Goal: Information Seeking & Learning: Check status

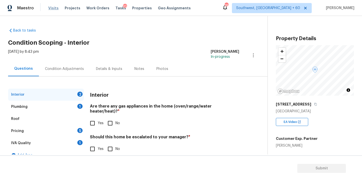
click at [51, 9] on span "Visits" at bounding box center [53, 8] width 10 height 5
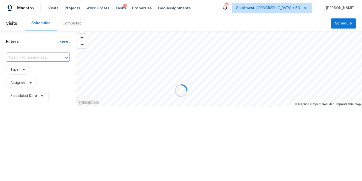
click at [67, 25] on div at bounding box center [181, 90] width 362 height 181
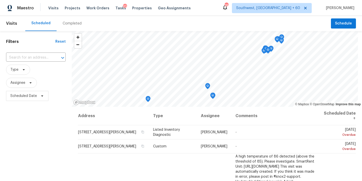
click at [72, 24] on div "Completed" at bounding box center [72, 23] width 19 height 5
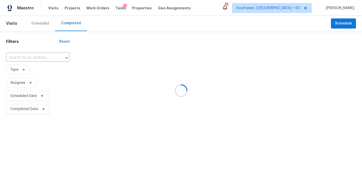
click at [39, 59] on div at bounding box center [181, 90] width 362 height 181
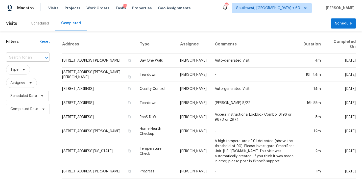
click at [39, 58] on div at bounding box center [43, 57] width 13 height 7
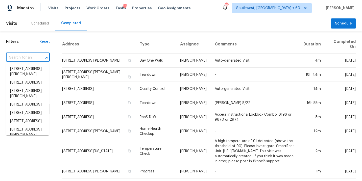
paste input "[STREET_ADDRESS]"
type input "[STREET_ADDRESS]"
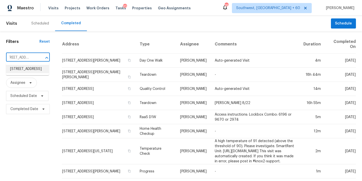
click at [32, 71] on li "[STREET_ADDRESS]" at bounding box center [27, 69] width 43 height 8
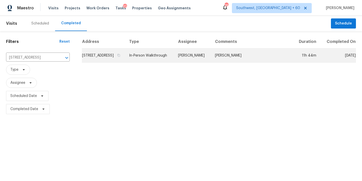
click at [200, 62] on td "[PERSON_NAME]" at bounding box center [192, 56] width 37 height 14
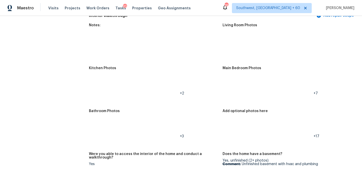
scroll to position [572, 0]
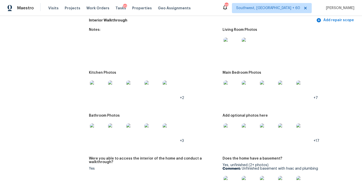
click at [230, 47] on img at bounding box center [232, 46] width 16 height 16
click at [228, 86] on img at bounding box center [232, 89] width 16 height 16
click at [227, 127] on img at bounding box center [232, 132] width 16 height 16
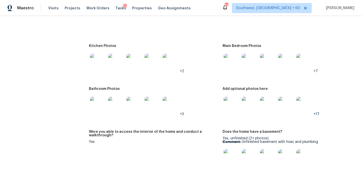
scroll to position [570, 0]
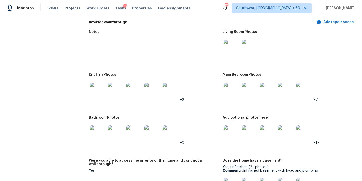
click at [98, 89] on img at bounding box center [98, 91] width 16 height 16
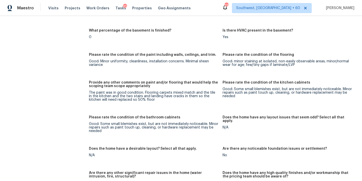
scroll to position [749, 0]
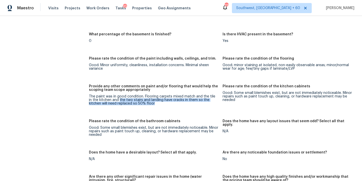
drag, startPoint x: 116, startPoint y: 96, endPoint x: 155, endPoint y: 101, distance: 39.7
click at [155, 101] on div "The paint was in good condition. Flooring carpets mixed match and the tile in t…" at bounding box center [153, 100] width 129 height 11
copy div "the two stairs and landing have cracks in them so the kitchen will need replace…"
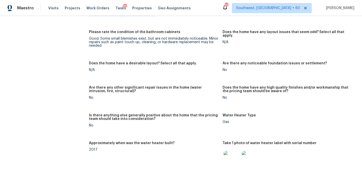
scroll to position [824, 0]
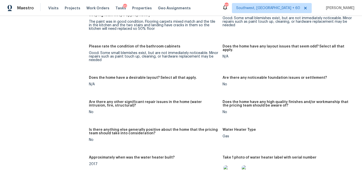
click at [135, 41] on div "Notes: Living Room Photos Kitchen Photos +2 Main Bedroom Photos +7 Bathroom Pho…" at bounding box center [222, 30] width 267 height 514
click at [154, 60] on figure "Please rate the condition of the bathroom cabinets Good: Some small blemishes e…" at bounding box center [155, 57] width 133 height 25
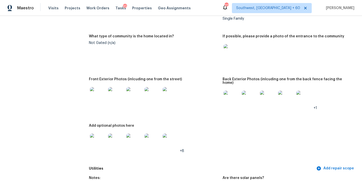
scroll to position [0, 0]
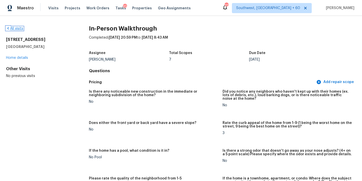
click at [10, 28] on link "All visits" at bounding box center [14, 29] width 17 height 4
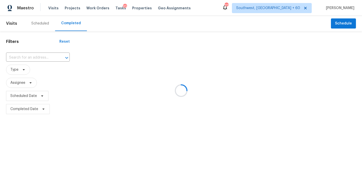
click at [34, 53] on div at bounding box center [181, 90] width 362 height 181
click at [34, 55] on div at bounding box center [181, 90] width 362 height 181
click at [33, 57] on div at bounding box center [181, 90] width 362 height 181
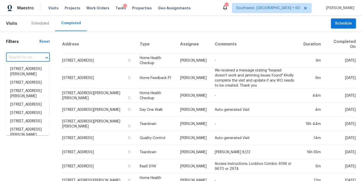
click at [33, 57] on input "text" at bounding box center [21, 58] width 30 height 8
paste input "[STREET_ADDRESS]"
type input "[STREET_ADDRESS]"
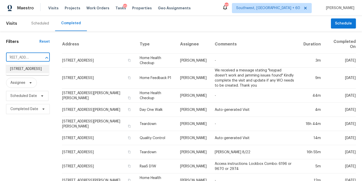
click at [30, 69] on li "[STREET_ADDRESS]" at bounding box center [27, 69] width 43 height 8
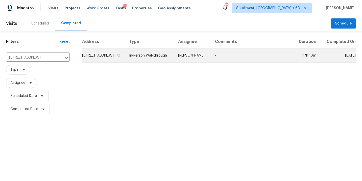
click at [211, 61] on td "[PERSON_NAME]" at bounding box center [192, 56] width 37 height 14
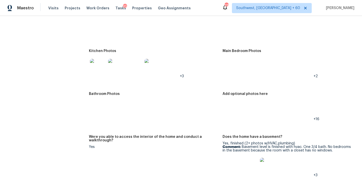
scroll to position [797, 0]
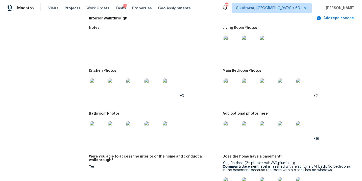
click at [232, 38] on img at bounding box center [232, 44] width 16 height 16
click at [226, 82] on img at bounding box center [232, 87] width 16 height 16
click at [236, 123] on img at bounding box center [232, 130] width 16 height 16
click at [92, 122] on img at bounding box center [98, 130] width 16 height 16
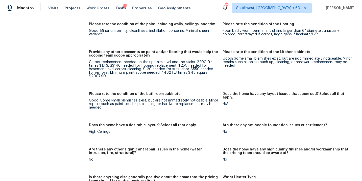
scroll to position [977, 0]
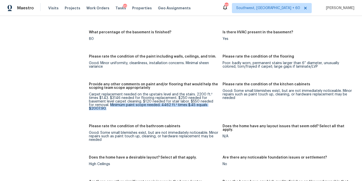
drag, startPoint x: 104, startPoint y: 98, endPoint x: 217, endPoint y: 100, distance: 113.0
click at [217, 100] on div "Carpet replacement needed on the upstairs level and the stairs. 2200 ft.² times…" at bounding box center [153, 102] width 129 height 18
click at [199, 125] on div "Please rate the condition of the bathroom cabinets" at bounding box center [153, 128] width 129 height 7
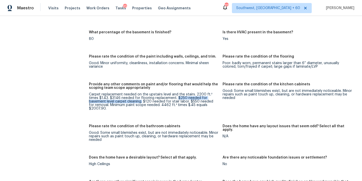
drag, startPoint x: 176, startPoint y: 90, endPoint x: 142, endPoint y: 94, distance: 35.0
click at [142, 94] on div "Carpet replacement needed on the upstairs level and the stairs. 2200 ft.² times…" at bounding box center [153, 102] width 129 height 18
copy div "$250 needed for basement level carpet cleaning."
click at [184, 101] on figure "Provide any other comments on paint and/or flooring that would help the scoping…" at bounding box center [155, 101] width 133 height 36
drag, startPoint x: 143, startPoint y: 95, endPoint x: 188, endPoint y: 95, distance: 45.0
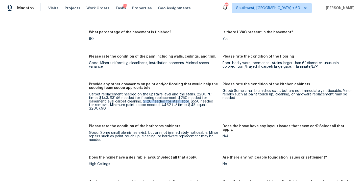
click at [188, 95] on div "Carpet replacement needed on the upstairs level and the stairs. 2200 ft.² times…" at bounding box center [153, 102] width 129 height 18
copy div "$120 needed for stair labor"
click at [196, 93] on div "Carpet replacement needed on the upstairs level and the stairs. 2200 ft.² times…" at bounding box center [153, 102] width 129 height 18
drag, startPoint x: 189, startPoint y: 95, endPoint x: 103, endPoint y: 98, distance: 86.0
click at [103, 98] on div "Carpet replacement needed on the upstairs level and the stairs. 2200 ft.² times…" at bounding box center [153, 102] width 129 height 18
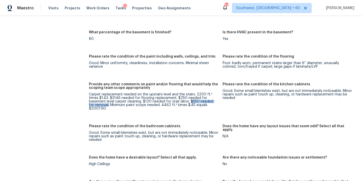
copy div "$550 needed for removal."
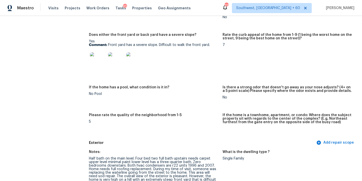
scroll to position [166, 0]
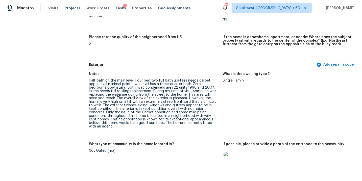
click at [172, 101] on div "Half bath on the main level. Four bed two full bath upstairs needs carpet upper…" at bounding box center [153, 104] width 129 height 50
click at [170, 107] on div "Half bath on the main level. Four bed two full bath upstairs needs carpet upper…" at bounding box center [153, 104] width 129 height 50
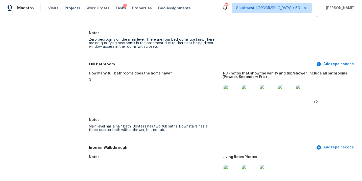
scroll to position [661, 0]
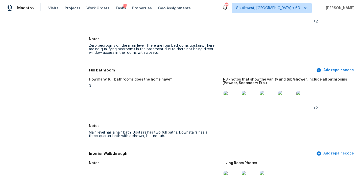
click at [155, 46] on div "Zero bedrooms on the main level. There are four bedrooms upstairs. There are no…" at bounding box center [153, 49] width 129 height 11
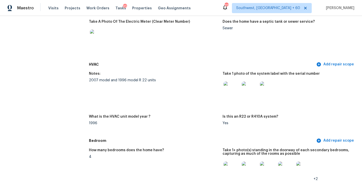
scroll to position [0, 0]
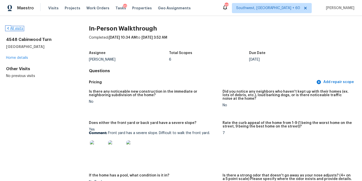
click at [14, 29] on link "All visits" at bounding box center [14, 29] width 17 height 4
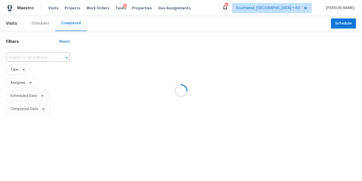
click at [23, 58] on div at bounding box center [181, 90] width 362 height 181
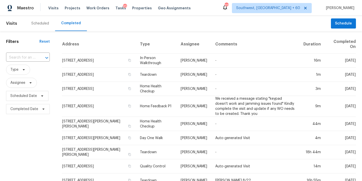
click at [23, 58] on input "text" at bounding box center [21, 58] width 30 height 8
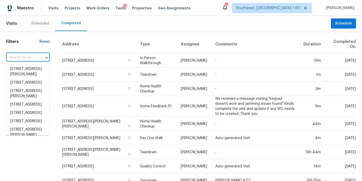
paste input "[STREET_ADDRESS][PERSON_NAME]"
type input "[STREET_ADDRESS][PERSON_NAME]"
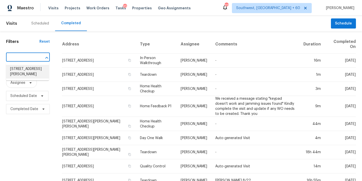
click at [22, 69] on li "[STREET_ADDRESS][PERSON_NAME]" at bounding box center [27, 72] width 43 height 14
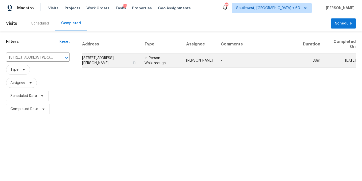
click at [178, 61] on td "In-Person Walkthrough" at bounding box center [161, 61] width 41 height 14
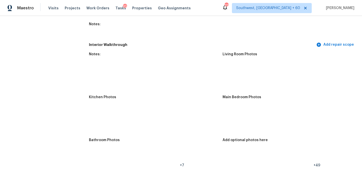
scroll to position [678, 0]
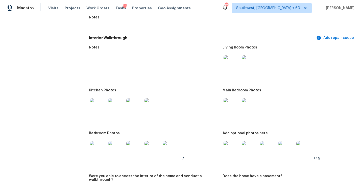
click at [205, 97] on div at bounding box center [153, 106] width 129 height 22
click at [229, 61] on img at bounding box center [232, 63] width 16 height 16
click at [224, 98] on img at bounding box center [232, 106] width 16 height 16
click at [230, 141] on img at bounding box center [232, 149] width 16 height 16
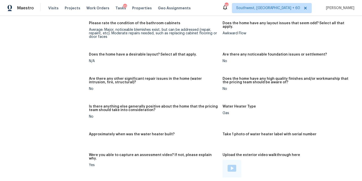
scroll to position [1209, 0]
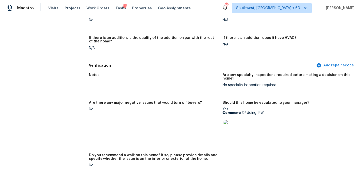
click at [129, 51] on figure "If there is an addition, is the quality of the addition on par with the rest of…" at bounding box center [155, 47] width 133 height 22
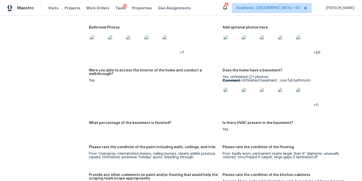
scroll to position [722, 0]
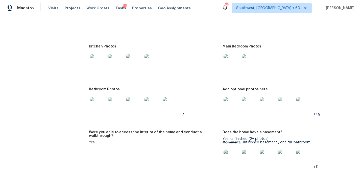
click at [101, 101] on img at bounding box center [98, 105] width 16 height 16
click at [97, 56] on img at bounding box center [98, 62] width 16 height 16
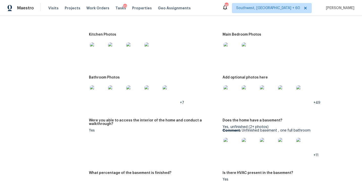
scroll to position [709, 0]
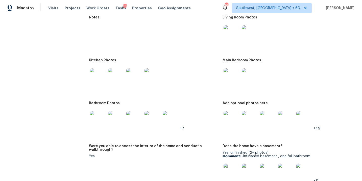
click at [101, 119] on img at bounding box center [98, 119] width 16 height 16
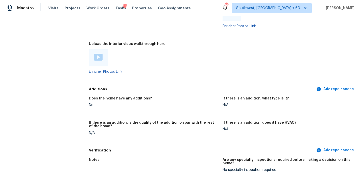
scroll to position [1113, 0]
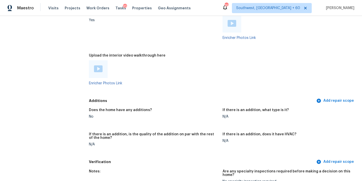
click at [102, 75] on div "Enricher Photos Link" at bounding box center [153, 72] width 129 height 25
click at [100, 69] on img at bounding box center [98, 68] width 9 height 7
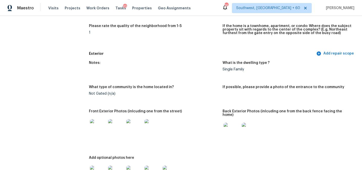
scroll to position [0, 0]
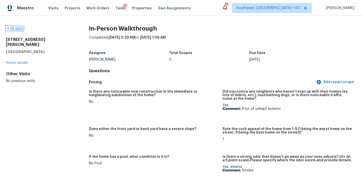
click at [19, 30] on link "All visits" at bounding box center [14, 29] width 17 height 4
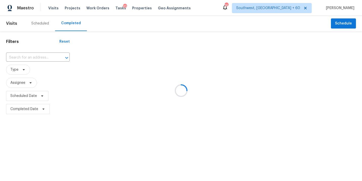
click at [30, 61] on div at bounding box center [181, 90] width 362 height 181
click at [33, 58] on div at bounding box center [181, 90] width 362 height 181
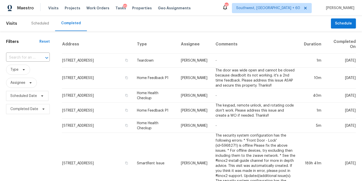
click at [33, 58] on input "text" at bounding box center [21, 58] width 30 height 8
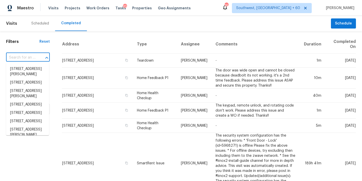
paste input "[STREET_ADDRESS]"
type input "[STREET_ADDRESS]"
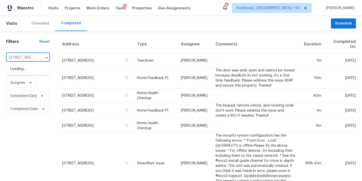
scroll to position [0, 42]
click at [31, 70] on li "[STREET_ADDRESS]" at bounding box center [27, 69] width 43 height 8
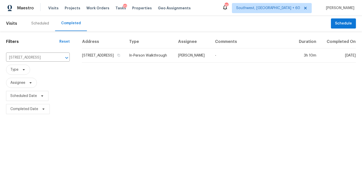
click at [165, 68] on div "Address Type Assignee Comments Duration Completed On [STREET_ADDRESS] In-Person…" at bounding box center [219, 75] width 286 height 81
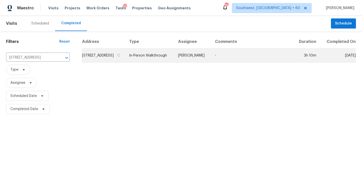
click at [173, 63] on td "In-Person Walkthrough" at bounding box center [149, 56] width 49 height 14
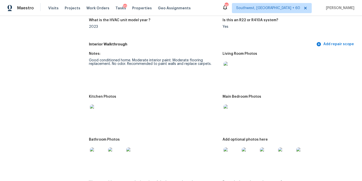
scroll to position [559, 0]
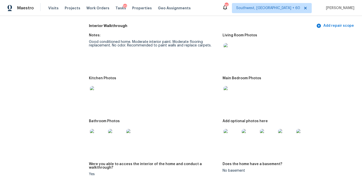
click at [234, 52] on img at bounding box center [232, 51] width 16 height 16
click at [226, 91] on img at bounding box center [232, 94] width 16 height 16
click at [234, 133] on img at bounding box center [232, 137] width 16 height 16
click at [98, 131] on img at bounding box center [98, 137] width 16 height 16
click at [96, 95] on img at bounding box center [98, 94] width 16 height 16
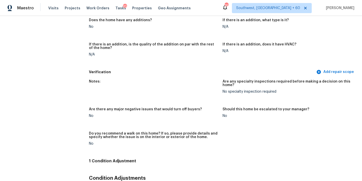
scroll to position [1119, 0]
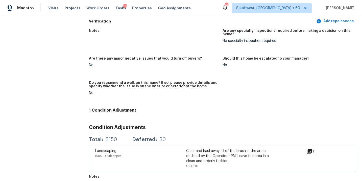
click at [134, 40] on figure "Notes:" at bounding box center [155, 40] width 133 height 22
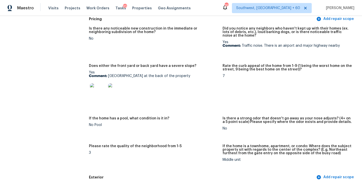
scroll to position [0, 0]
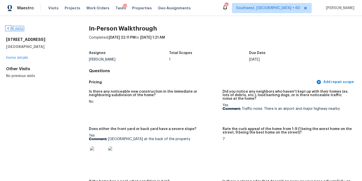
click at [18, 28] on link "All visits" at bounding box center [14, 29] width 17 height 4
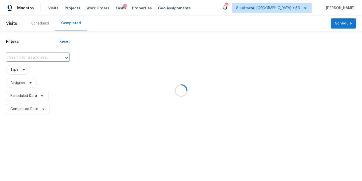
click at [41, 59] on div at bounding box center [181, 90] width 362 height 181
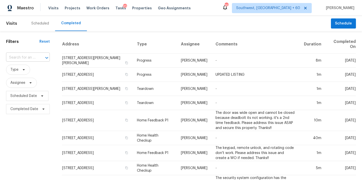
click at [40, 58] on div at bounding box center [43, 57] width 13 height 7
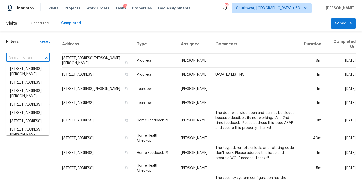
paste input "[STREET_ADDRESS][PERSON_NAME]"
type input "[STREET_ADDRESS][PERSON_NAME]"
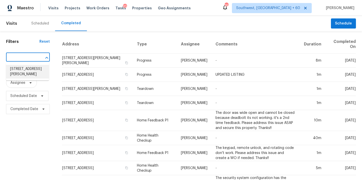
click at [36, 69] on li "[STREET_ADDRESS][PERSON_NAME]" at bounding box center [27, 72] width 43 height 14
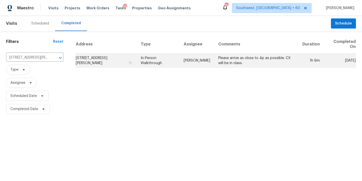
click at [171, 62] on td "In-Person Walkthrough" at bounding box center [158, 61] width 43 height 14
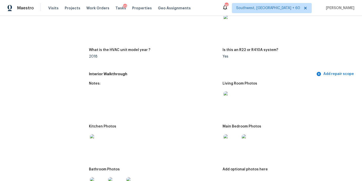
scroll to position [503, 0]
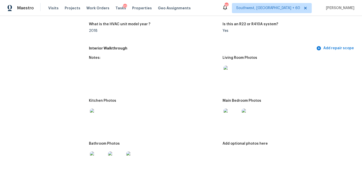
click at [230, 71] on img at bounding box center [232, 74] width 16 height 16
click at [230, 116] on img at bounding box center [232, 117] width 16 height 16
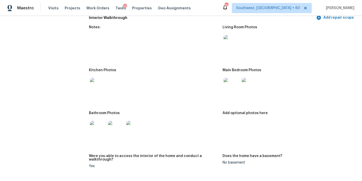
click at [89, 122] on div at bounding box center [98, 129] width 18 height 22
click at [102, 125] on img at bounding box center [98, 129] width 16 height 16
click at [96, 82] on img at bounding box center [98, 86] width 16 height 16
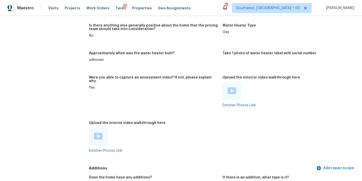
scroll to position [905, 0]
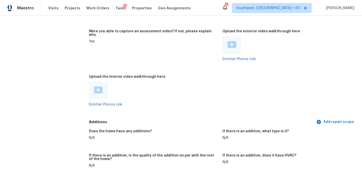
click at [96, 87] on img at bounding box center [98, 90] width 9 height 7
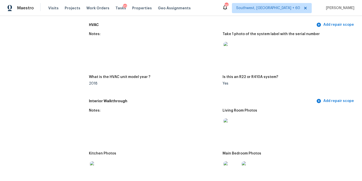
scroll to position [536, 0]
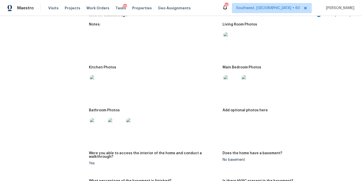
click at [104, 122] on img at bounding box center [98, 126] width 16 height 16
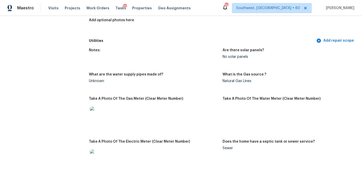
scroll to position [358, 0]
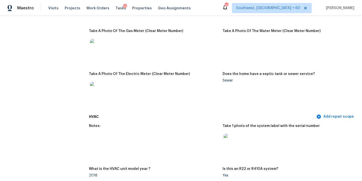
click at [158, 38] on div at bounding box center [153, 47] width 129 height 22
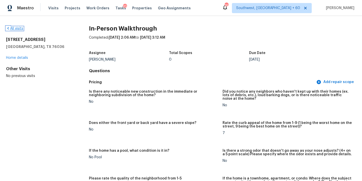
click at [20, 27] on link "All visits" at bounding box center [14, 29] width 17 height 4
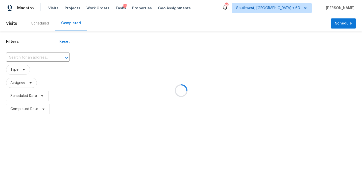
click at [39, 59] on div at bounding box center [181, 90] width 362 height 181
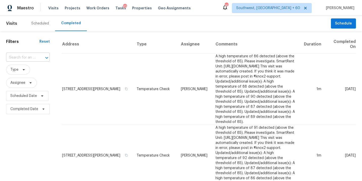
click at [38, 57] on div at bounding box center [43, 57] width 13 height 7
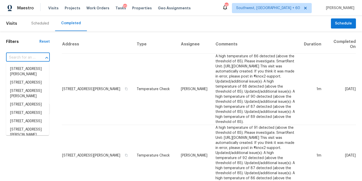
paste input "[STREET_ADDRESS]"
type input "[STREET_ADDRESS]"
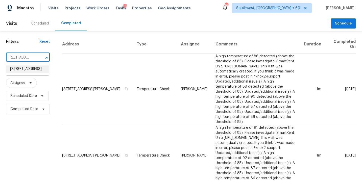
click at [33, 72] on li "[STREET_ADDRESS]" at bounding box center [27, 69] width 43 height 8
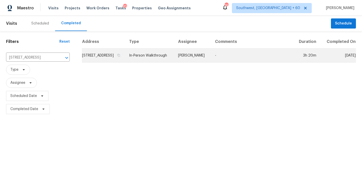
click at [152, 57] on td "In-Person Walkthrough" at bounding box center [149, 56] width 49 height 14
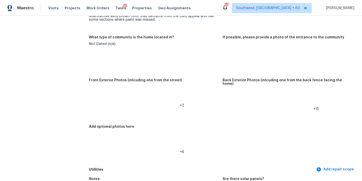
scroll to position [228, 0]
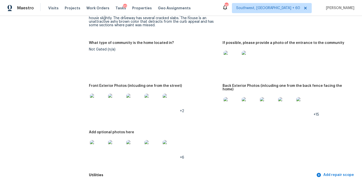
click at [99, 105] on img at bounding box center [98, 102] width 16 height 16
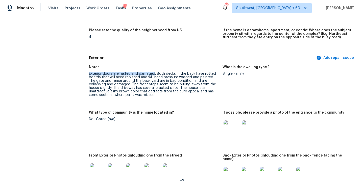
drag, startPoint x: 90, startPoint y: 75, endPoint x: 154, endPoint y: 75, distance: 64.0
click at [154, 75] on div "Exterior doors are rusted and damaged. Both decks in the back have rotted board…" at bounding box center [153, 84] width 129 height 25
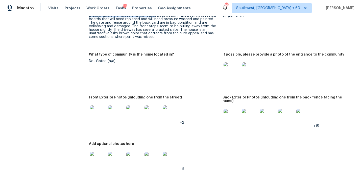
scroll to position [232, 0]
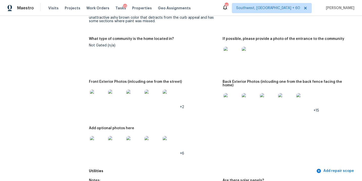
click at [224, 103] on img at bounding box center [232, 101] width 16 height 16
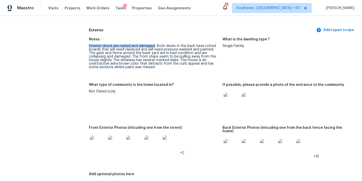
scroll to position [132, 0]
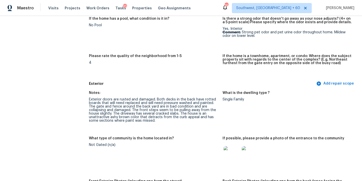
click at [187, 112] on div "Exterior doors are rusted and damaged. Both decks in the back have rotted board…" at bounding box center [153, 110] width 129 height 25
drag, startPoint x: 155, startPoint y: 99, endPoint x: 216, endPoint y: 99, distance: 61.4
click at [216, 99] on div "Exterior doors are rusted and damaged. Both decks in the back have rotted board…" at bounding box center [153, 110] width 129 height 25
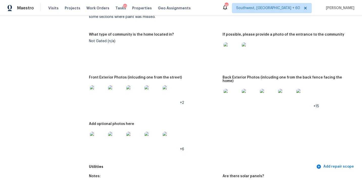
click at [233, 101] on img at bounding box center [232, 97] width 16 height 16
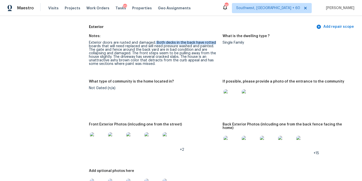
scroll to position [144, 0]
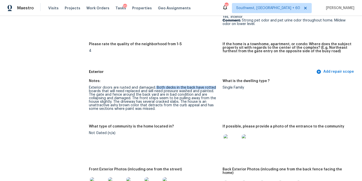
copy div "Both decks in the back have rotted"
click at [158, 102] on div "Exterior doors are rusted and damaged. Both decks in the back have rotted board…" at bounding box center [153, 98] width 129 height 25
drag, startPoint x: 89, startPoint y: 88, endPoint x: 154, endPoint y: 89, distance: 65.2
click at [154, 89] on div "Exterior doors are rusted and damaged. Both decks in the back have rotted board…" at bounding box center [153, 98] width 129 height 25
copy div "Exterior doors are rusted and damaged"
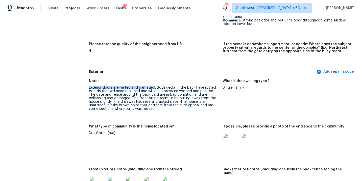
scroll to position [193, 0]
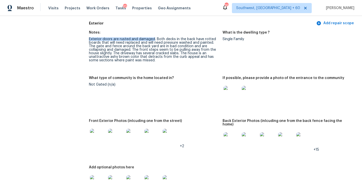
click at [229, 138] on img at bounding box center [232, 140] width 16 height 16
click at [101, 137] on img at bounding box center [98, 137] width 16 height 16
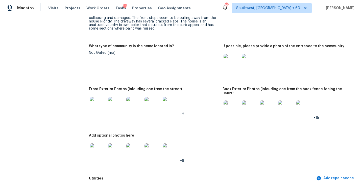
click at [98, 150] on img at bounding box center [98, 152] width 16 height 16
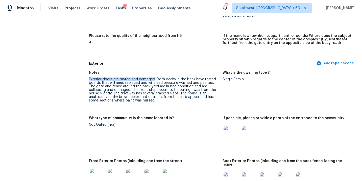
scroll to position [146, 0]
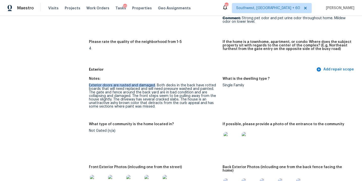
copy div "Exterior doors are rusted and damaged"
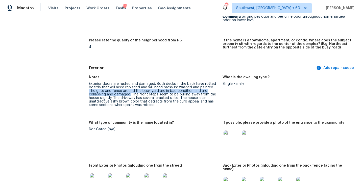
drag, startPoint x: 131, startPoint y: 95, endPoint x: 88, endPoint y: 91, distance: 42.4
copy div "The gate and fence around the back yard are in bad condition and are collapsing…"
click at [237, 145] on img at bounding box center [232, 139] width 16 height 16
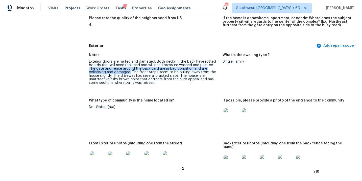
scroll to position [182, 0]
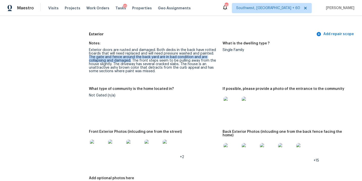
click at [230, 148] on img at bounding box center [232, 151] width 16 height 16
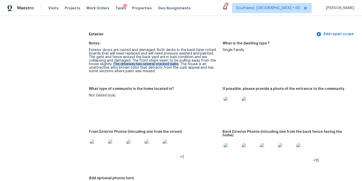
drag, startPoint x: 114, startPoint y: 64, endPoint x: 178, endPoint y: 64, distance: 64.5
click at [178, 64] on div "Exterior doors are rusted and damaged. Both decks in the back have rotted board…" at bounding box center [153, 60] width 129 height 25
copy div "The driveway has several cracked slabs"
click at [206, 130] on div "Front Exterior Photos (inlcuding one from the street)" at bounding box center [153, 133] width 129 height 7
click at [229, 151] on img at bounding box center [232, 151] width 16 height 16
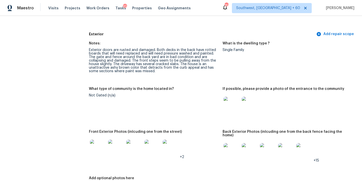
click at [228, 108] on img at bounding box center [232, 105] width 16 height 16
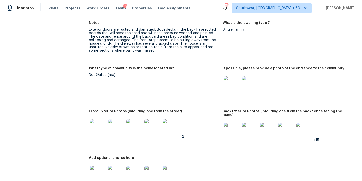
scroll to position [238, 0]
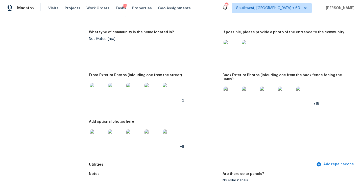
click at [97, 95] on img at bounding box center [98, 91] width 16 height 16
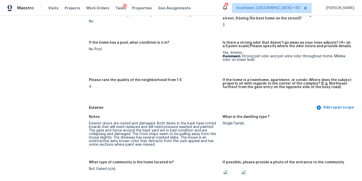
scroll to position [137, 0]
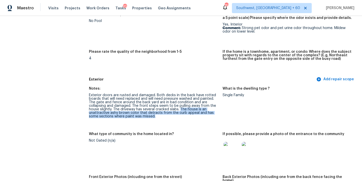
drag, startPoint x: 180, startPoint y: 109, endPoint x: 175, endPoint y: 116, distance: 8.3
click at [175, 116] on div "Exterior doors are rusted and damaged. Both decks in the back have rotted board…" at bounding box center [153, 106] width 129 height 25
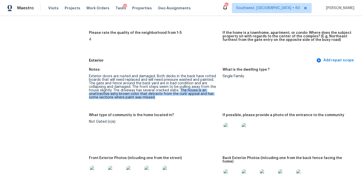
scroll to position [158, 0]
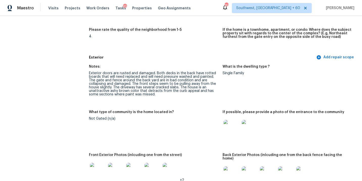
click at [173, 80] on div "Exterior doors are rusted and damaged. Both decks in the back have rotted board…" at bounding box center [153, 84] width 129 height 25
drag, startPoint x: 132, startPoint y: 84, endPoint x: 114, endPoint y: 88, distance: 18.9
click at [114, 88] on div "Exterior doors are rusted and damaged. Both decks in the back have rotted board…" at bounding box center [153, 84] width 129 height 25
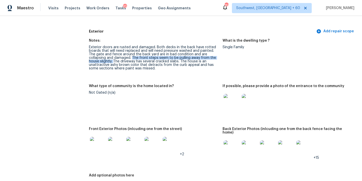
click at [132, 144] on img at bounding box center [134, 145] width 16 height 16
click at [134, 146] on img at bounding box center [134, 145] width 16 height 16
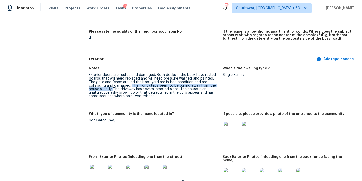
scroll to position [153, 0]
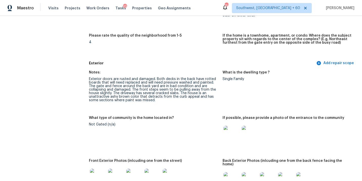
click at [169, 106] on figure "Notes: Exterior doors are rusted and damaged. Both decks in the back have rotte…" at bounding box center [155, 90] width 133 height 39
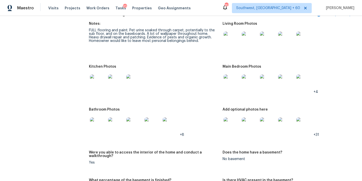
scroll to position [820, 0]
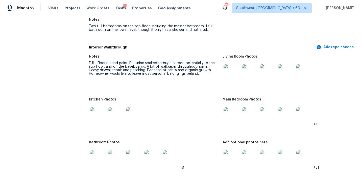
click at [160, 82] on figure "Notes: FULL flooring and paint. Pet urine soaked through carpet, potentially to…" at bounding box center [155, 73] width 133 height 37
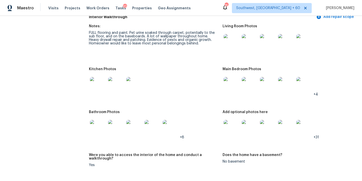
scroll to position [826, 0]
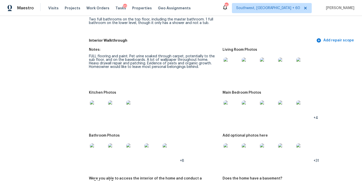
click at [241, 63] on div at bounding box center [250, 66] width 18 height 22
click at [226, 65] on img at bounding box center [232, 66] width 16 height 16
click at [251, 61] on img at bounding box center [250, 66] width 16 height 16
click at [228, 112] on img at bounding box center [232, 109] width 16 height 16
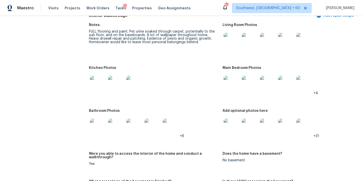
click at [221, 124] on figure "Bathroom Photos +8" at bounding box center [155, 127] width 133 height 37
click at [231, 123] on img at bounding box center [232, 127] width 16 height 16
click at [304, 82] on img at bounding box center [305, 84] width 16 height 16
click at [313, 130] on div at bounding box center [304, 127] width 18 height 22
click at [297, 124] on img at bounding box center [305, 127] width 16 height 16
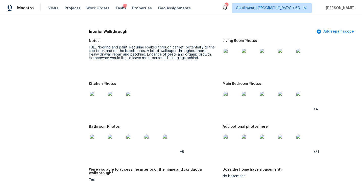
scroll to position [790, 0]
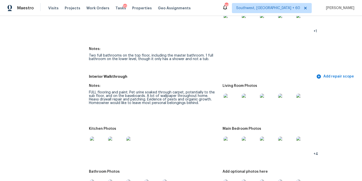
click at [171, 96] on div "FULL flooring and paint. Pet urine soaked through carpet, potentially to the su…" at bounding box center [153, 98] width 129 height 14
click at [176, 94] on div "FULL flooring and paint. Pet urine soaked through carpet, potentially to the su…" at bounding box center [153, 98] width 129 height 14
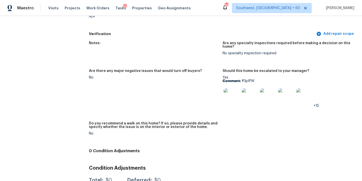
scroll to position [1379, 0]
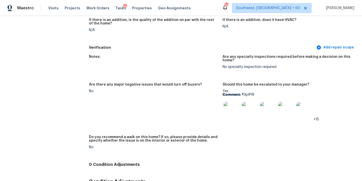
click at [233, 112] on div at bounding box center [232, 110] width 18 height 22
click at [234, 107] on img at bounding box center [232, 110] width 16 height 16
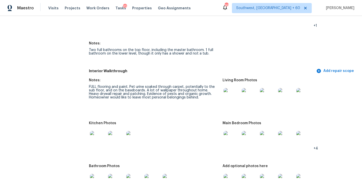
scroll to position [820, 0]
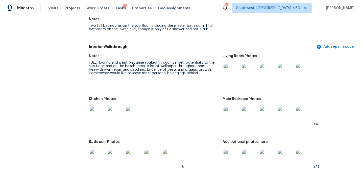
click at [232, 64] on img at bounding box center [232, 72] width 16 height 16
click at [230, 104] on div at bounding box center [232, 115] width 18 height 22
click at [225, 107] on img at bounding box center [232, 115] width 16 height 16
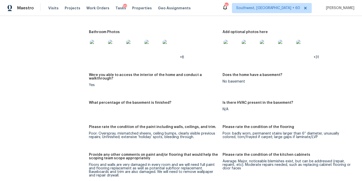
scroll to position [936, 0]
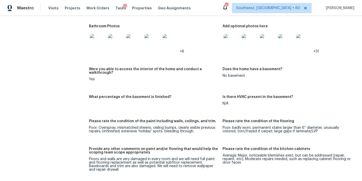
click at [98, 40] on img at bounding box center [98, 42] width 16 height 16
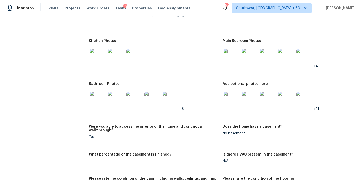
scroll to position [850, 0]
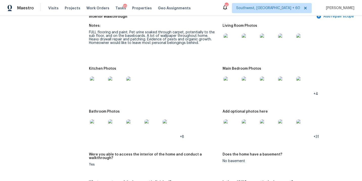
click at [97, 79] on img at bounding box center [98, 85] width 16 height 16
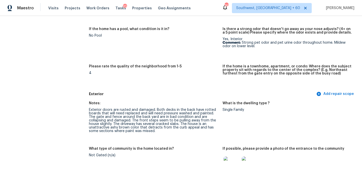
scroll to position [139, 0]
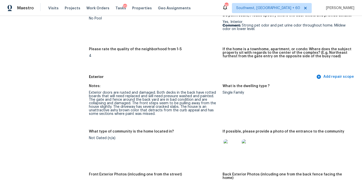
click at [166, 62] on figure "Please rate the quality of the neighborhood from 1-5 4" at bounding box center [155, 59] width 133 height 22
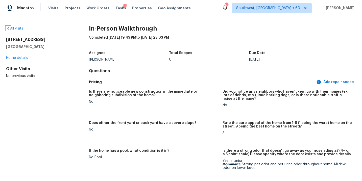
click at [16, 28] on link "All visits" at bounding box center [14, 29] width 17 height 4
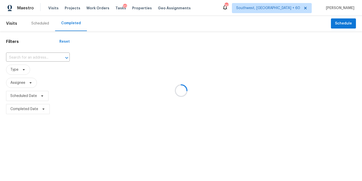
click at [39, 56] on div at bounding box center [181, 90] width 362 height 181
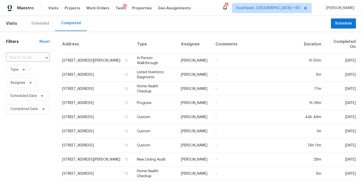
click at [39, 56] on div at bounding box center [43, 57] width 13 height 7
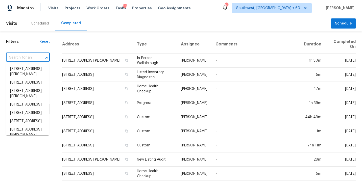
paste input "[STREET_ADDRESS][PERSON_NAME]"
type input "[STREET_ADDRESS][PERSON_NAME]"
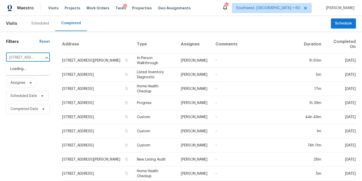
scroll to position [0, 42]
click at [33, 71] on li "[STREET_ADDRESS][PERSON_NAME]" at bounding box center [27, 72] width 43 height 14
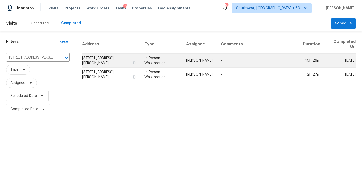
click at [193, 61] on td "[PERSON_NAME]" at bounding box center [199, 61] width 35 height 14
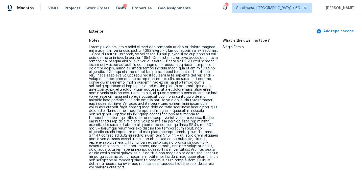
scroll to position [166, 0]
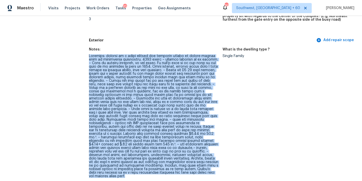
drag, startPoint x: 88, startPoint y: 56, endPoint x: 153, endPoint y: 173, distance: 133.7
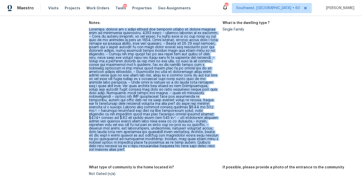
scroll to position [216, 0]
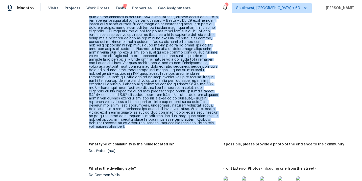
click at [146, 115] on div at bounding box center [153, 67] width 129 height 124
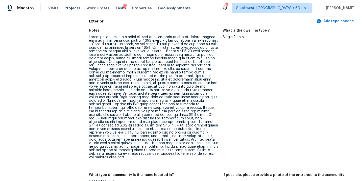
scroll to position [186, 0]
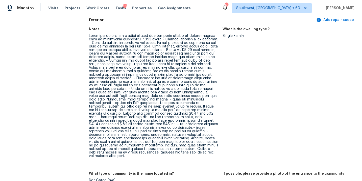
click at [194, 99] on div at bounding box center [153, 96] width 129 height 124
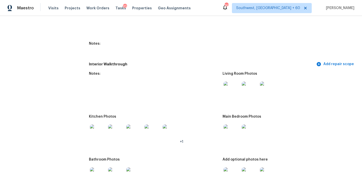
scroll to position [784, 0]
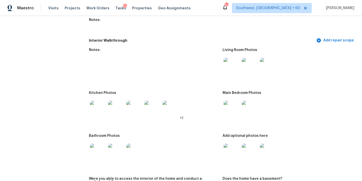
click at [228, 66] on img at bounding box center [232, 66] width 16 height 16
click at [261, 60] on img at bounding box center [268, 66] width 16 height 16
click at [228, 102] on img at bounding box center [232, 109] width 16 height 16
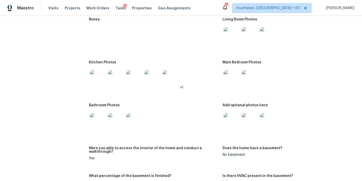
scroll to position [819, 0]
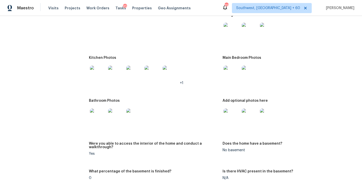
click at [234, 109] on img at bounding box center [232, 117] width 16 height 16
click at [93, 109] on img at bounding box center [98, 117] width 16 height 16
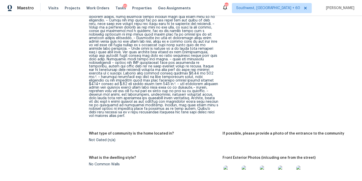
scroll to position [156, 0]
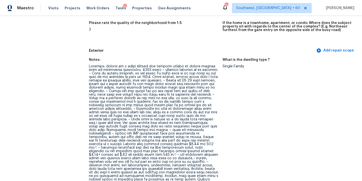
click at [126, 80] on div at bounding box center [153, 127] width 129 height 124
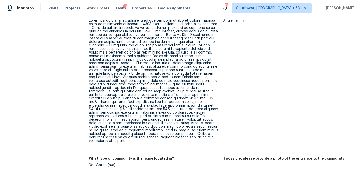
scroll to position [202, 0]
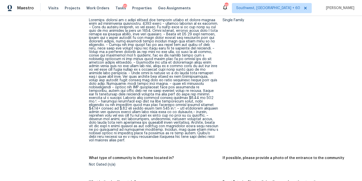
click at [107, 63] on div at bounding box center [153, 80] width 129 height 124
click at [141, 93] on div at bounding box center [153, 80] width 129 height 124
drag, startPoint x: 89, startPoint y: 123, endPoint x: 130, endPoint y: 123, distance: 41.0
click at [130, 123] on div at bounding box center [153, 80] width 129 height 124
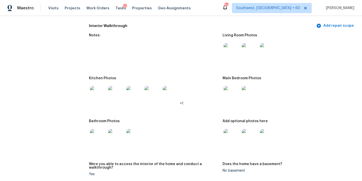
scroll to position [815, 0]
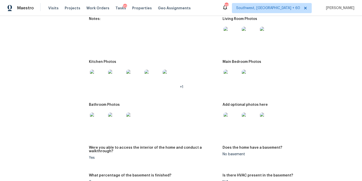
click at [98, 73] on img at bounding box center [98, 78] width 16 height 16
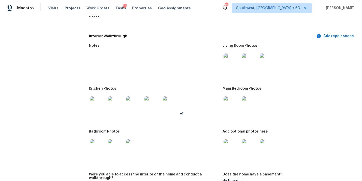
scroll to position [777, 0]
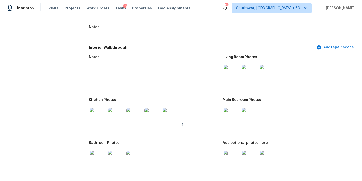
click at [233, 109] on img at bounding box center [232, 116] width 16 height 16
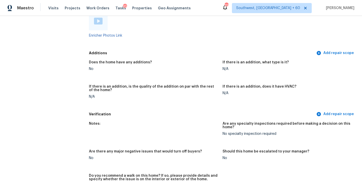
scroll to position [1297, 0]
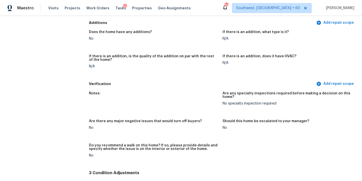
click at [146, 43] on div "Does the home have any additions? No If there is an addition, what type is it? …" at bounding box center [222, 53] width 267 height 52
click at [167, 69] on figure "If there is an addition, is the quality of the addition on par with the rest of…" at bounding box center [155, 66] width 133 height 22
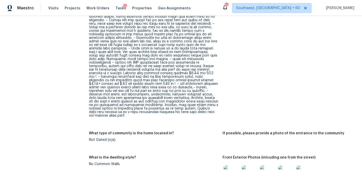
scroll to position [0, 0]
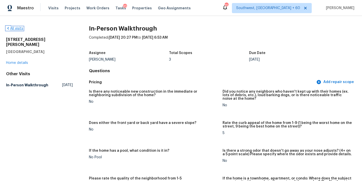
click at [16, 27] on link "All visits" at bounding box center [14, 29] width 17 height 4
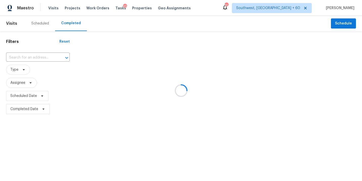
click at [50, 65] on div at bounding box center [181, 90] width 362 height 181
click at [47, 55] on div at bounding box center [181, 90] width 362 height 181
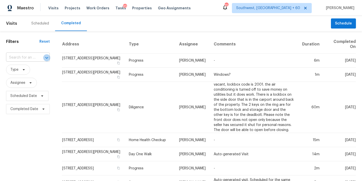
click at [45, 56] on icon "Open" at bounding box center [47, 58] width 6 height 6
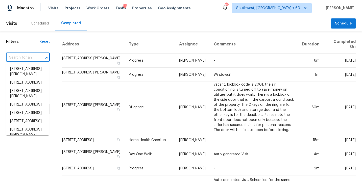
paste input "[STREET_ADDRESS]"
type input "[STREET_ADDRESS]"
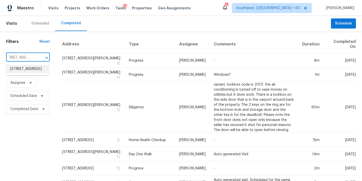
click at [31, 70] on li "[STREET_ADDRESS]" at bounding box center [27, 69] width 43 height 8
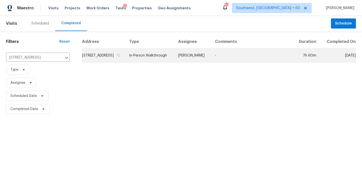
click at [204, 63] on td "[PERSON_NAME]" at bounding box center [192, 56] width 37 height 14
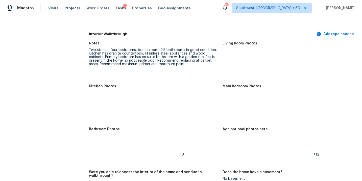
scroll to position [645, 0]
click at [238, 51] on img at bounding box center [232, 59] width 16 height 16
click at [228, 102] on img at bounding box center [232, 102] width 16 height 16
click at [230, 137] on img at bounding box center [232, 145] width 16 height 16
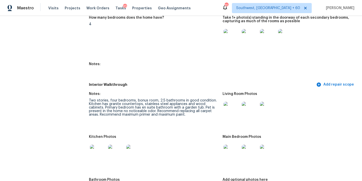
scroll to position [621, 0]
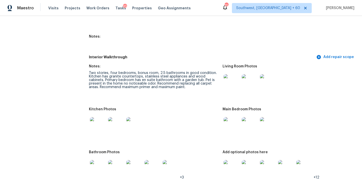
click at [298, 167] on img at bounding box center [305, 168] width 16 height 16
click at [175, 88] on figure "Notes: Two stories, four bedrooms, bonus room, 2.5 bathrooms in good condition.…" at bounding box center [155, 83] width 133 height 37
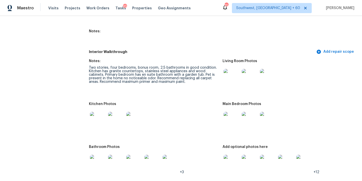
click at [175, 90] on figure "Notes: Two stories, four bedrooms, bonus room, 2.5 bathrooms in good condition.…" at bounding box center [155, 77] width 133 height 37
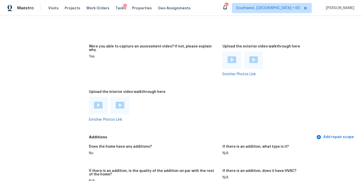
scroll to position [1029, 0]
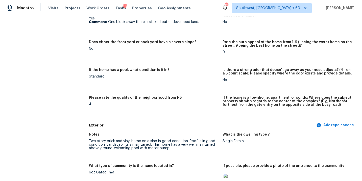
scroll to position [0, 0]
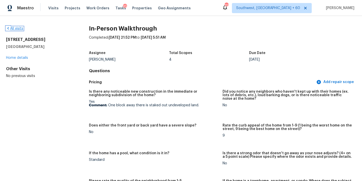
click at [17, 29] on link "All visits" at bounding box center [14, 29] width 17 height 4
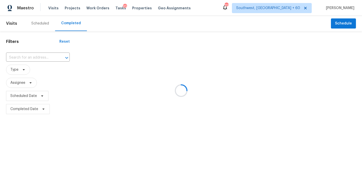
click at [46, 58] on div at bounding box center [181, 90] width 362 height 181
click at [38, 57] on div at bounding box center [181, 90] width 362 height 181
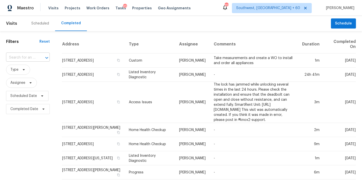
click at [34, 56] on input "text" at bounding box center [21, 58] width 30 height 8
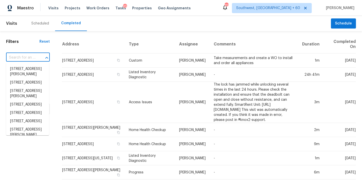
paste input "[STREET_ADDRESS][PERSON_NAME][PERSON_NAME]"
type input "[STREET_ADDRESS][PERSON_NAME][PERSON_NAME]"
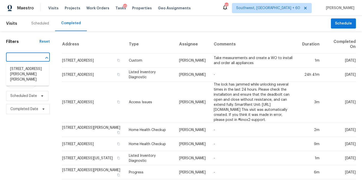
click at [33, 69] on li "[STREET_ADDRESS][PERSON_NAME][PERSON_NAME]" at bounding box center [27, 74] width 43 height 19
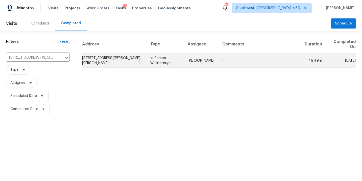
click at [171, 58] on td "In-Person Walkthrough" at bounding box center [165, 61] width 38 height 14
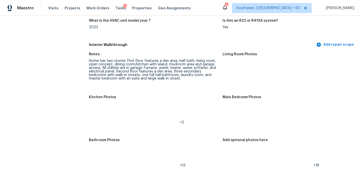
scroll to position [554, 0]
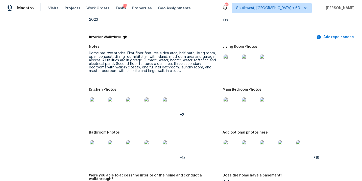
click at [229, 69] on div at bounding box center [232, 63] width 18 height 22
click at [229, 64] on img at bounding box center [232, 63] width 16 height 16
click at [230, 102] on img at bounding box center [232, 106] width 16 height 16
click at [232, 143] on img at bounding box center [232, 149] width 16 height 16
click at [98, 147] on img at bounding box center [98, 149] width 16 height 16
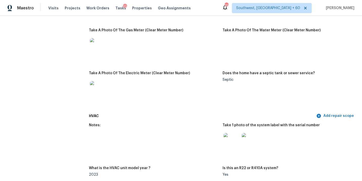
scroll to position [383, 0]
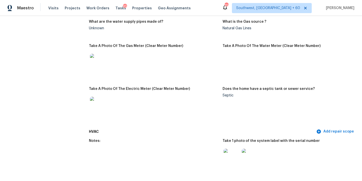
click at [165, 52] on div at bounding box center [153, 62] width 129 height 22
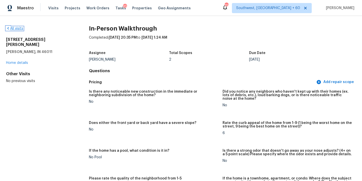
click at [17, 28] on link "All visits" at bounding box center [14, 29] width 17 height 4
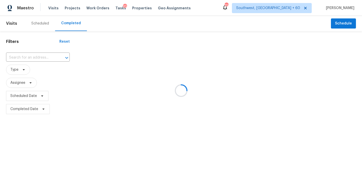
click at [32, 56] on div at bounding box center [181, 90] width 362 height 181
click at [32, 58] on div at bounding box center [181, 90] width 362 height 181
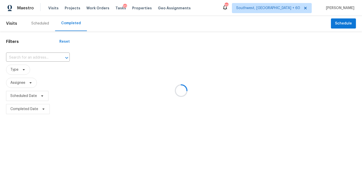
click at [32, 58] on div at bounding box center [181, 90] width 362 height 181
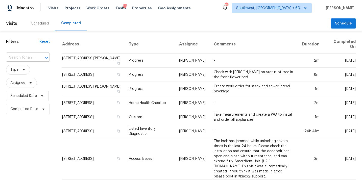
click at [32, 58] on input "text" at bounding box center [21, 58] width 30 height 8
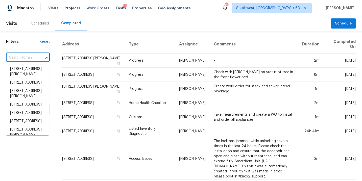
paste input "[STREET_ADDRESS][PERSON_NAME]"
type input "[STREET_ADDRESS][PERSON_NAME]"
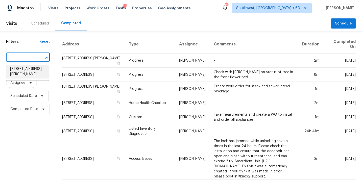
click at [32, 72] on li "[STREET_ADDRESS][PERSON_NAME]" at bounding box center [27, 72] width 43 height 14
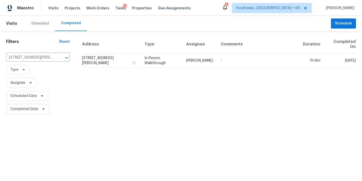
click at [187, 62] on td "[PERSON_NAME]" at bounding box center [199, 61] width 35 height 14
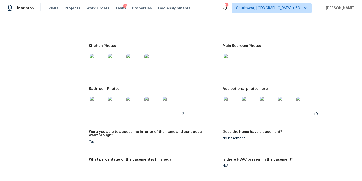
scroll to position [635, 0]
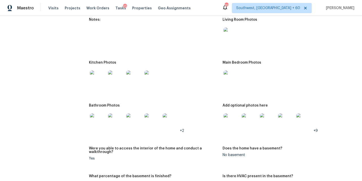
click at [232, 31] on img at bounding box center [232, 36] width 16 height 16
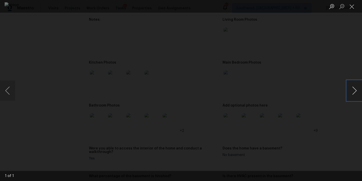
click at [352, 91] on button "Next image" at bounding box center [354, 91] width 15 height 20
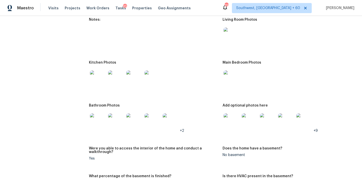
click at [233, 76] on img at bounding box center [232, 79] width 16 height 16
click at [241, 73] on div at bounding box center [287, 78] width 129 height 22
click at [226, 75] on img at bounding box center [232, 79] width 16 height 16
click at [230, 123] on div at bounding box center [232, 121] width 18 height 22
click at [230, 120] on img at bounding box center [232, 121] width 16 height 16
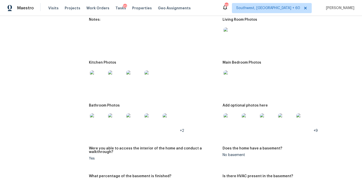
click at [106, 118] on div at bounding box center [98, 121] width 18 height 22
click at [100, 115] on img at bounding box center [98, 121] width 16 height 16
click at [99, 71] on img at bounding box center [98, 79] width 16 height 16
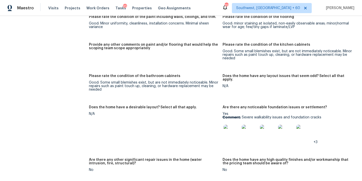
scroll to position [835, 0]
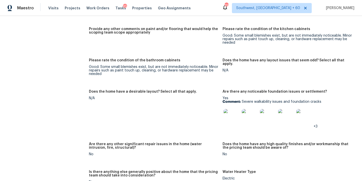
click at [235, 112] on img at bounding box center [232, 117] width 16 height 16
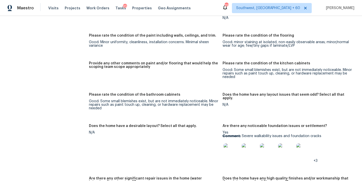
click at [231, 145] on img at bounding box center [232, 152] width 16 height 16
drag, startPoint x: 242, startPoint y: 130, endPoint x: 326, endPoint y: 130, distance: 83.7
click at [326, 134] on p "Comment: Severe walkability issues and foundation cracks" at bounding box center [287, 136] width 129 height 4
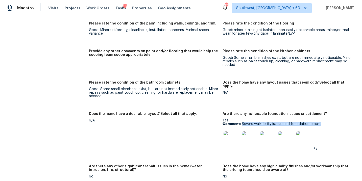
scroll to position [832, 0]
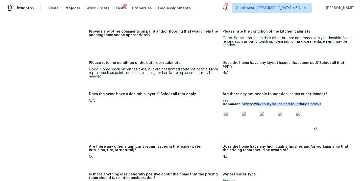
click at [233, 119] on img at bounding box center [232, 120] width 16 height 16
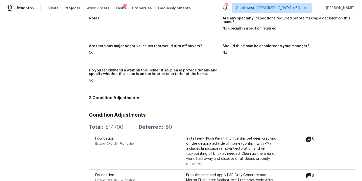
scroll to position [1273, 0]
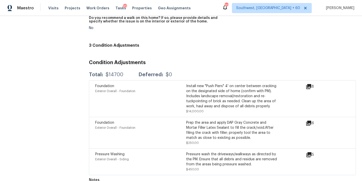
click at [185, 43] on h4 "3 Condition Adjustments" at bounding box center [222, 45] width 267 height 5
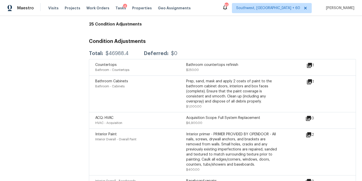
scroll to position [288, 0]
